Goal: Transaction & Acquisition: Download file/media

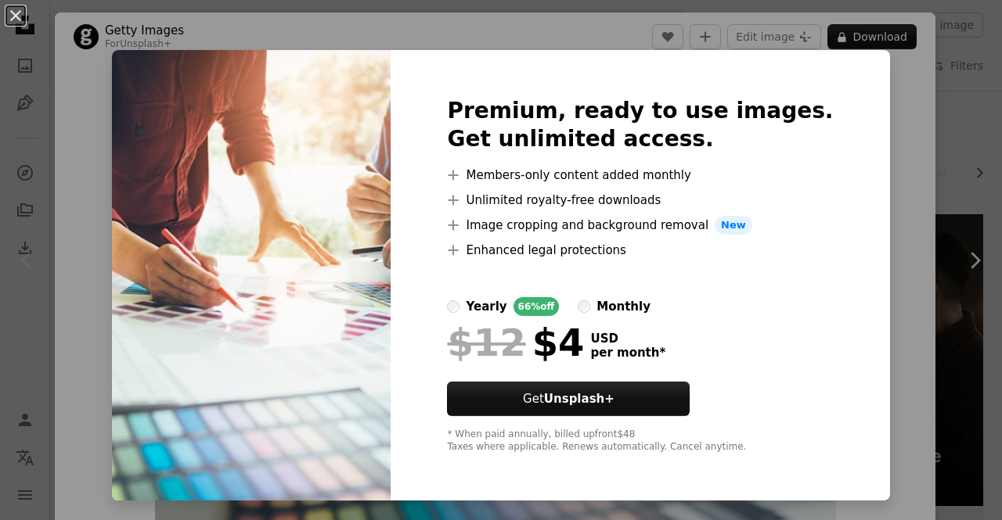
scroll to position [157, 0]
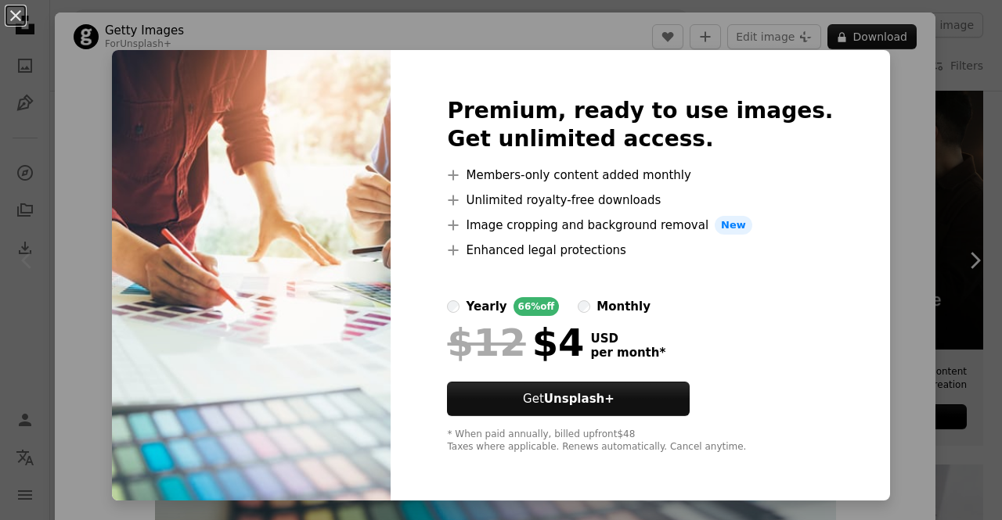
click at [879, 146] on div "An X shape Premium, ready to use images. Get unlimited access. A plus sign Memb…" at bounding box center [501, 260] width 1002 height 520
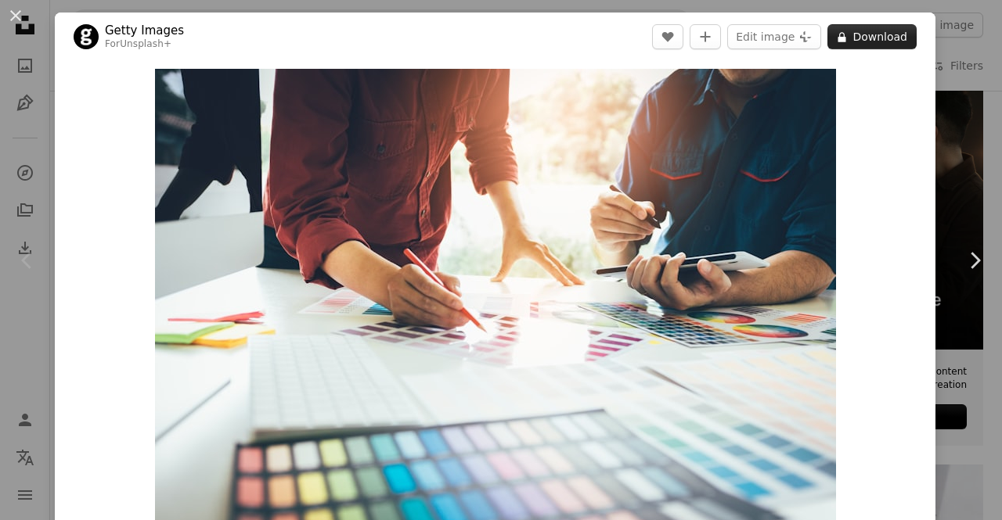
click at [881, 34] on button "A lock Download" at bounding box center [871, 36] width 89 height 25
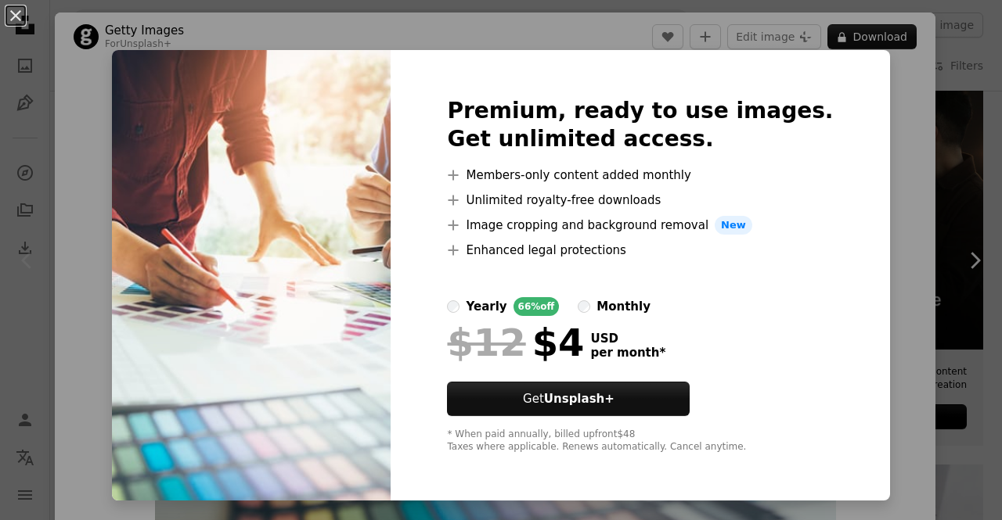
click at [924, 113] on div "An X shape Premium, ready to use images. Get unlimited access. A plus sign Memb…" at bounding box center [501, 260] width 1002 height 520
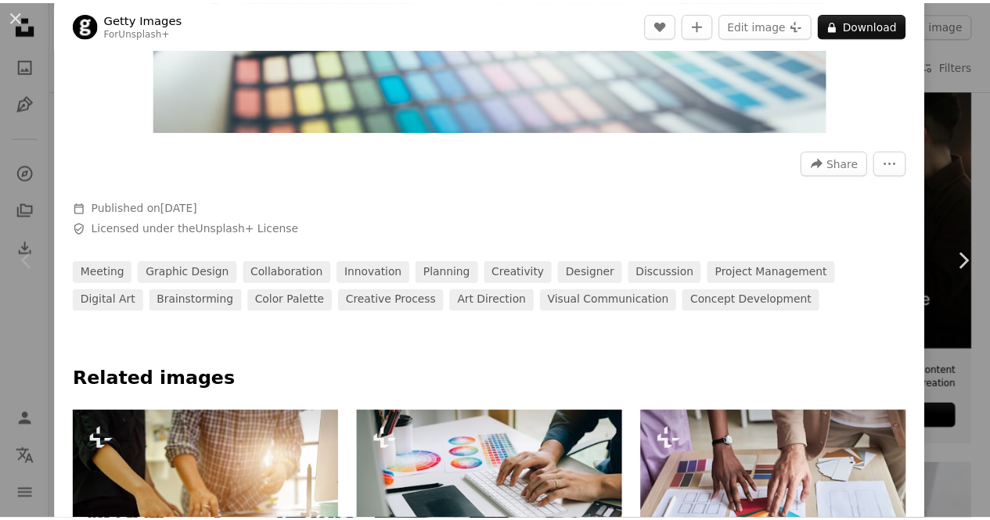
scroll to position [548, 0]
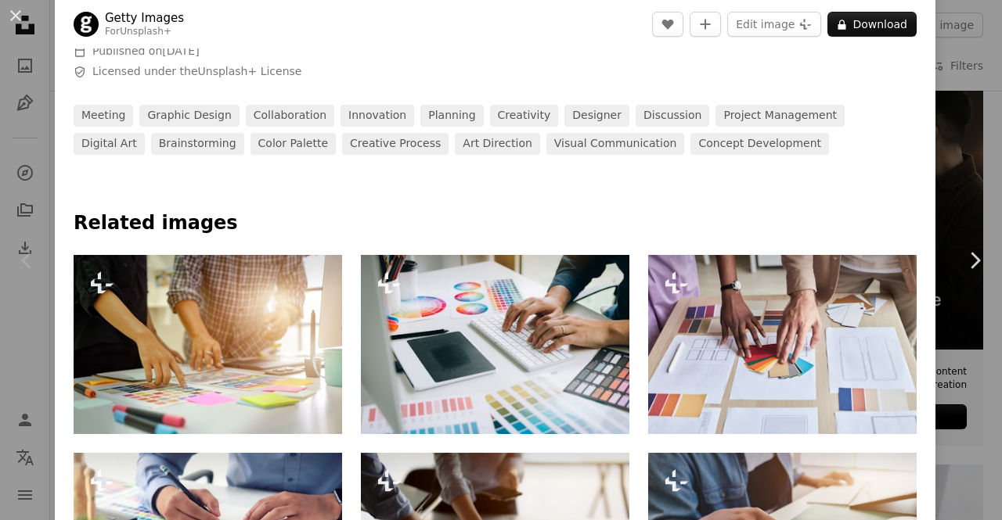
click at [967, 109] on div "An X shape Chevron left Chevron right Getty Images For Unsplash+ A heart A plus…" at bounding box center [501, 260] width 1002 height 520
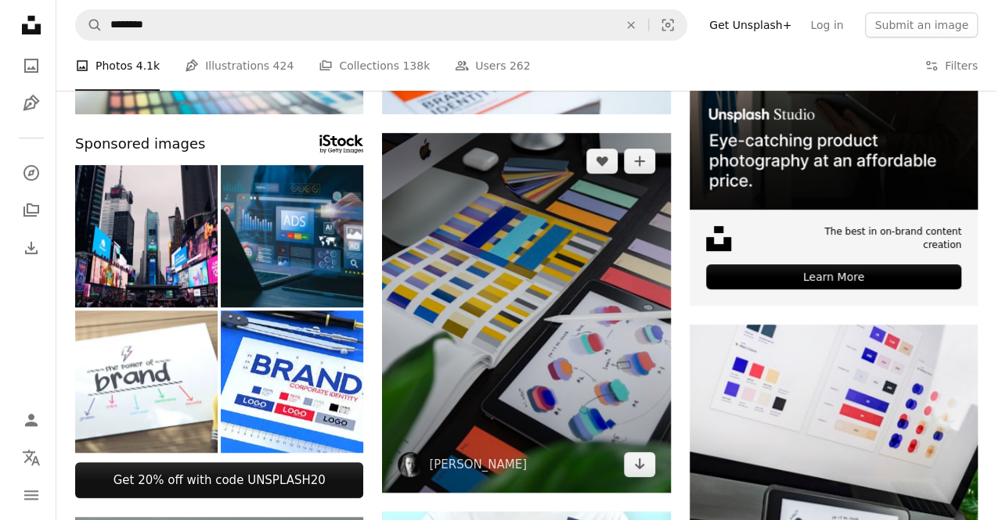
scroll to position [391, 0]
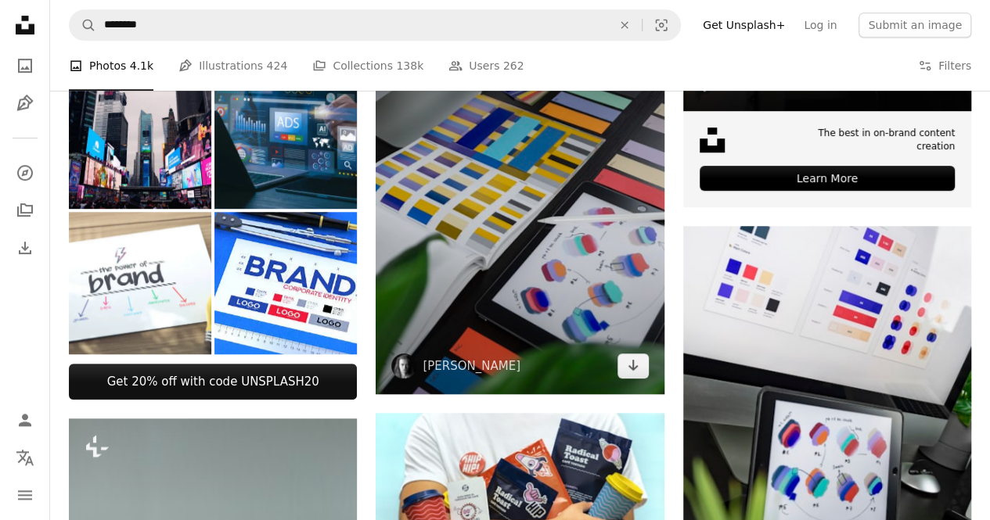
click at [385, 225] on img at bounding box center [520, 214] width 288 height 360
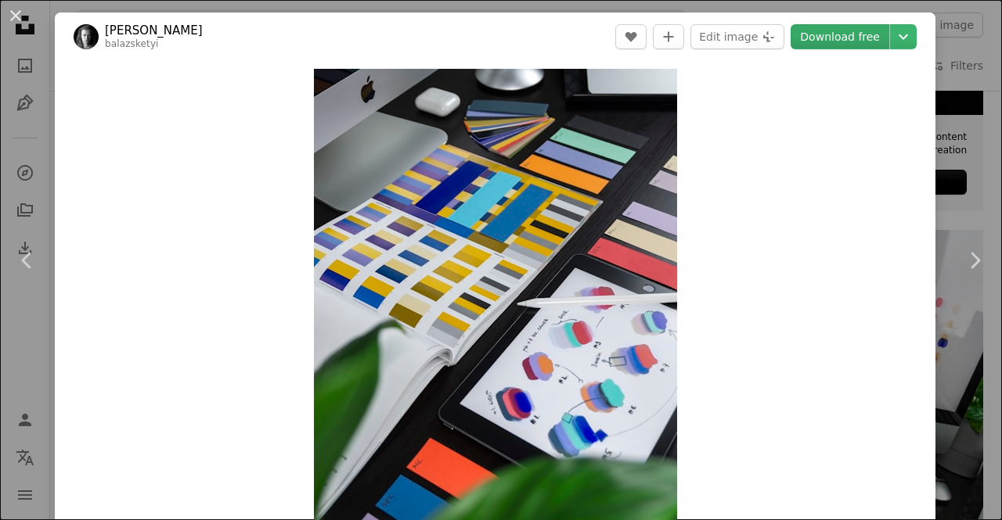
click at [822, 45] on link "Download free" at bounding box center [839, 36] width 99 height 25
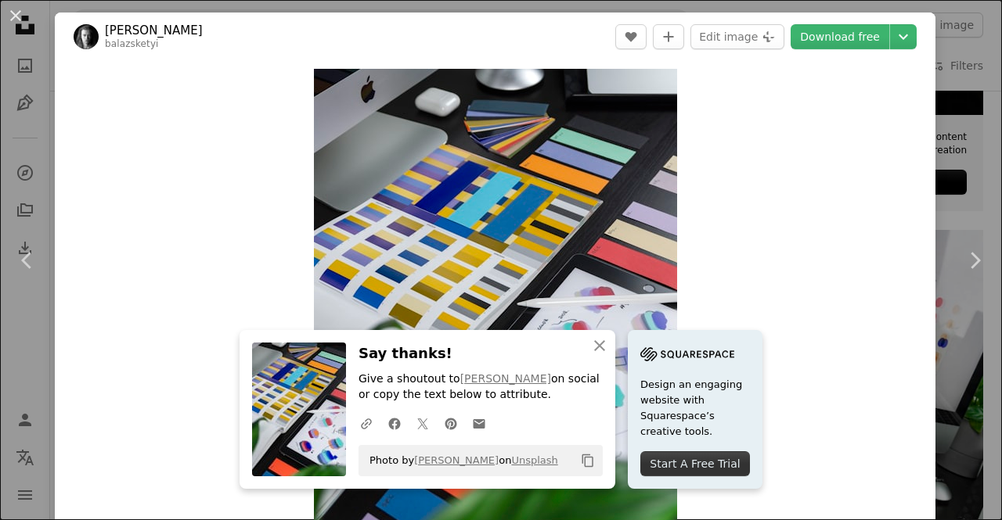
click at [856, 96] on div "Zoom in" at bounding box center [495, 296] width 880 height 470
